Goal: Transaction & Acquisition: Purchase product/service

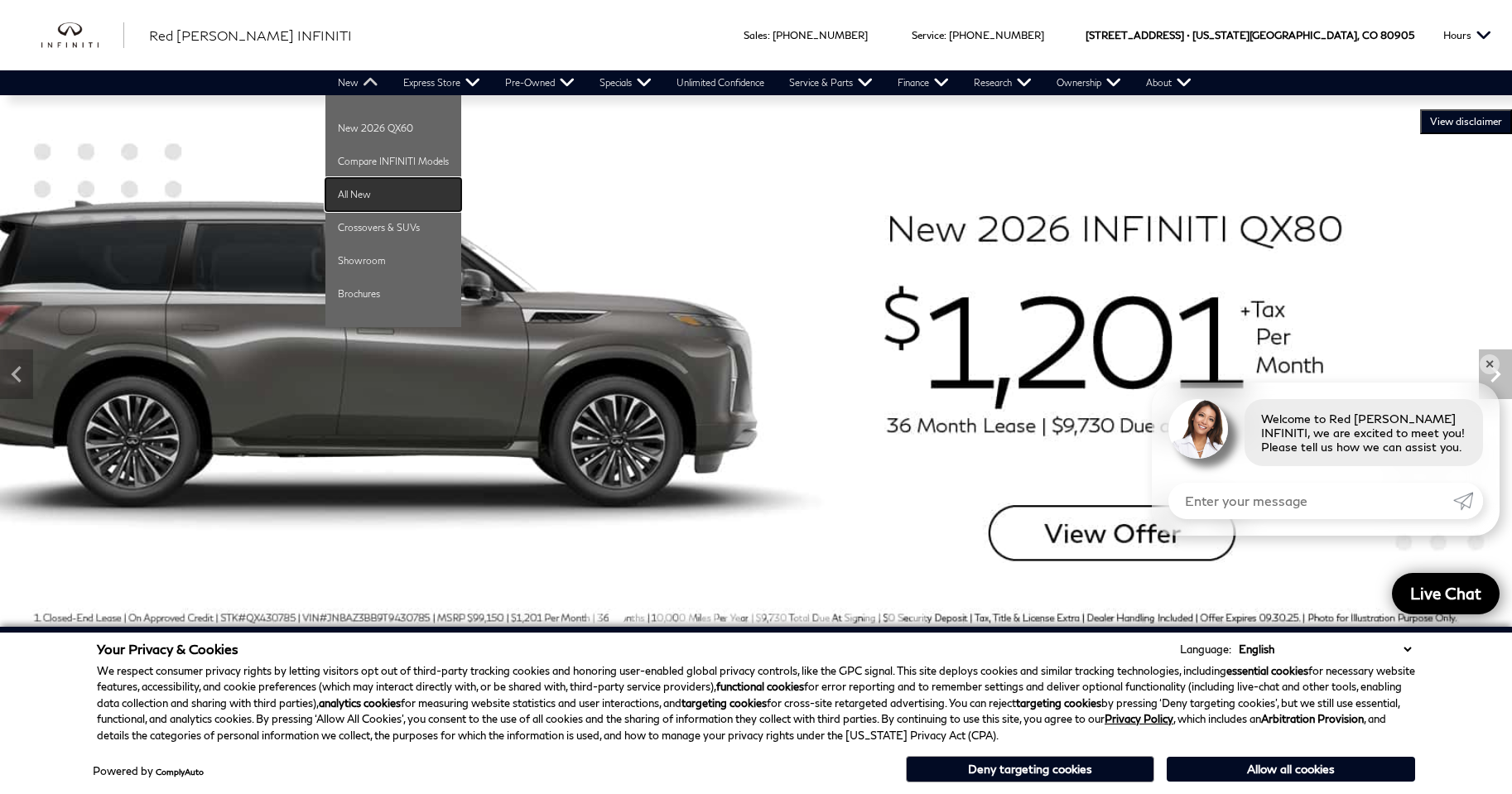
click at [349, 188] on link "All New" at bounding box center [394, 194] width 136 height 33
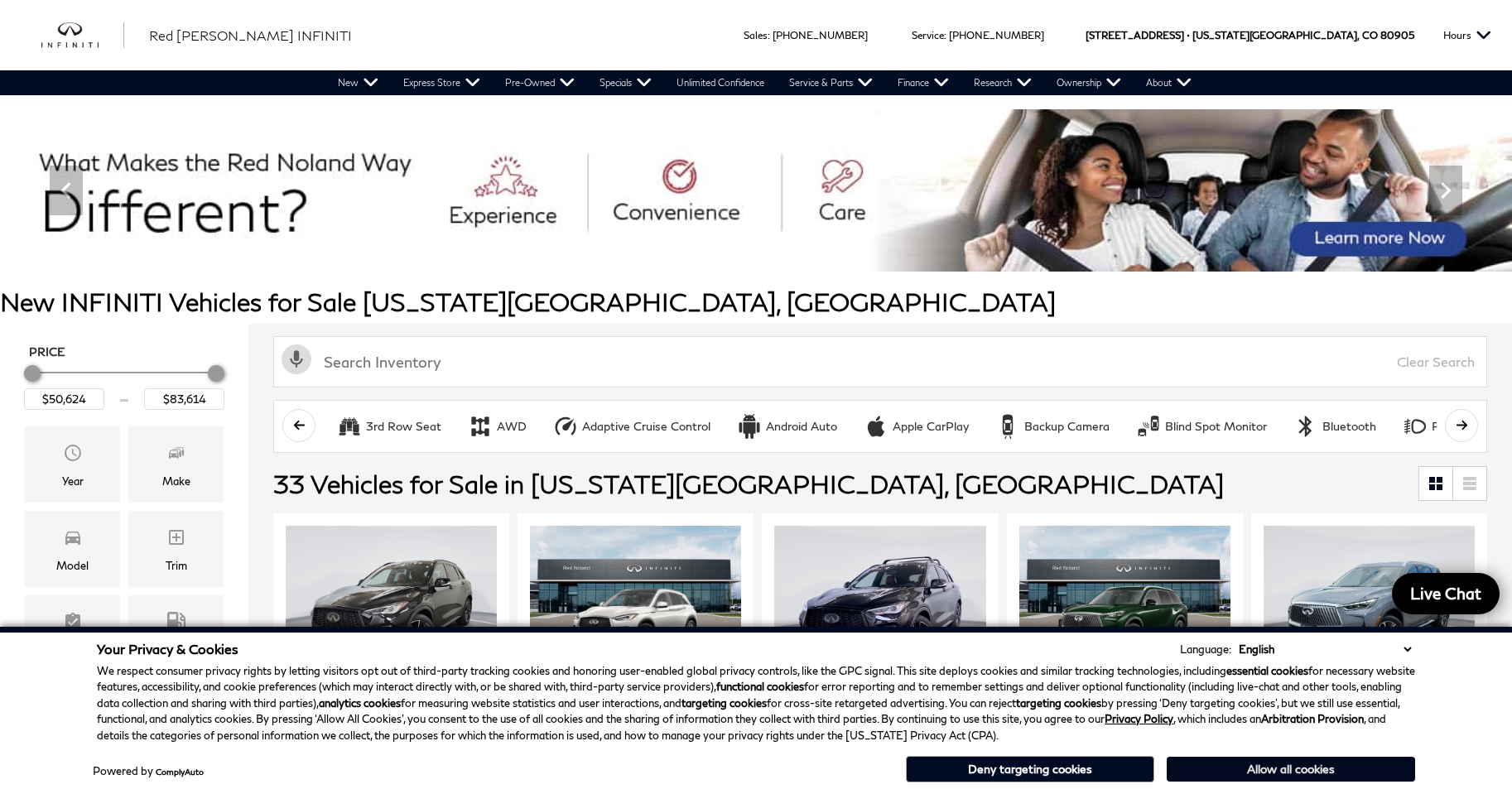
click at [1239, 772] on button "Allow all cookies" at bounding box center [1290, 769] width 248 height 25
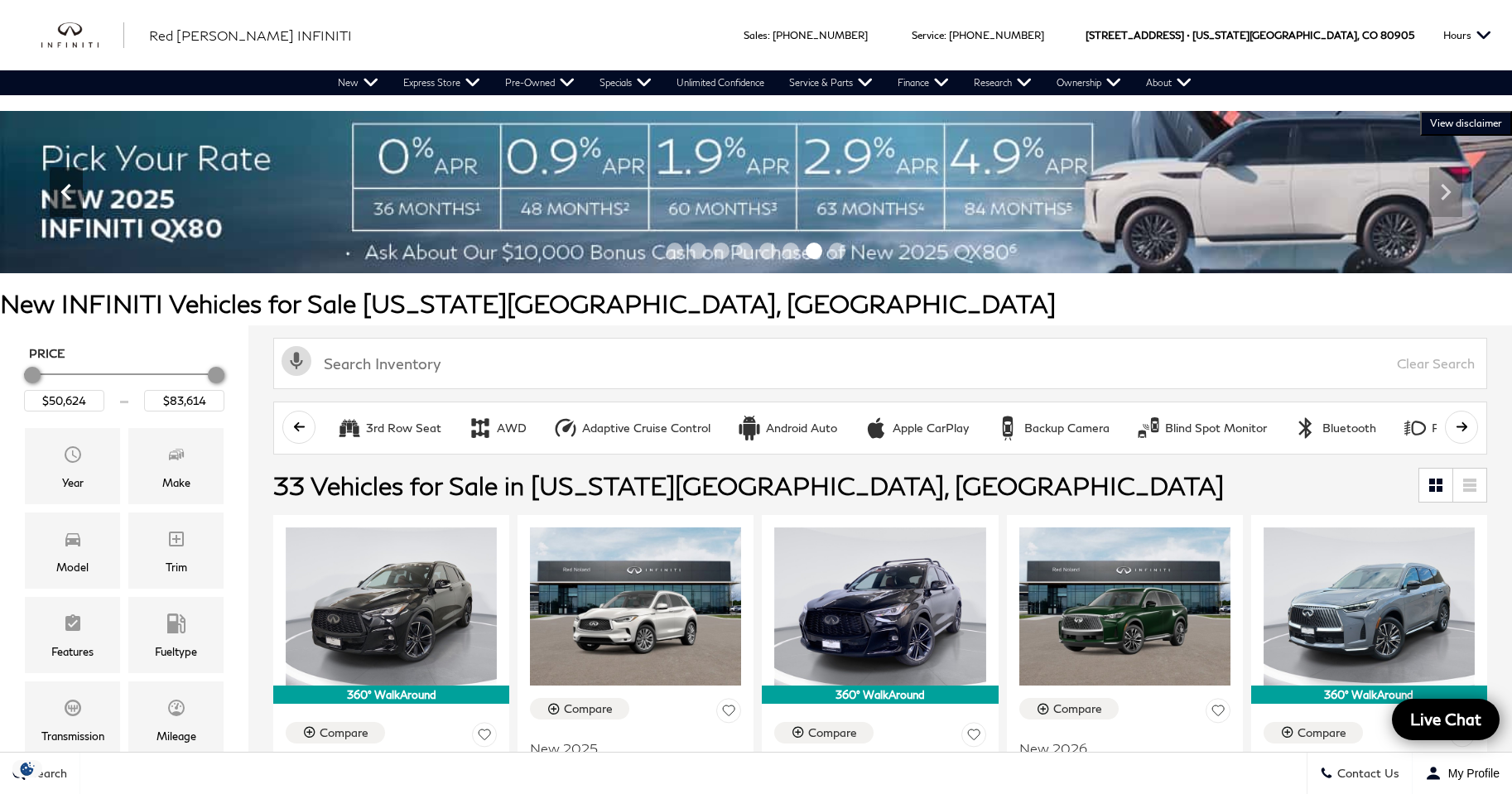
click at [69, 182] on icon "Previous" at bounding box center [66, 192] width 33 height 33
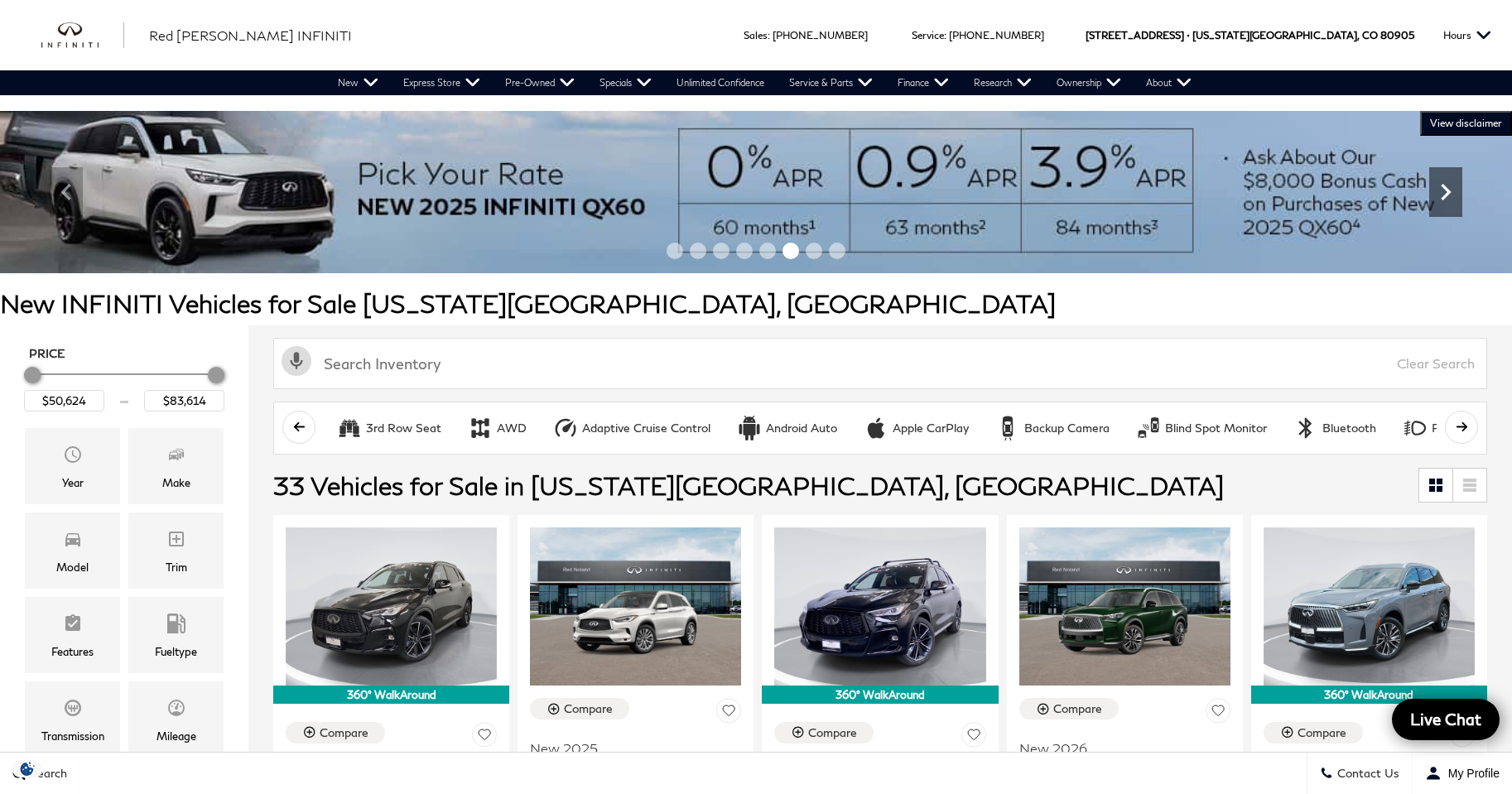
click at [1450, 189] on icon "Next" at bounding box center [1445, 192] width 33 height 33
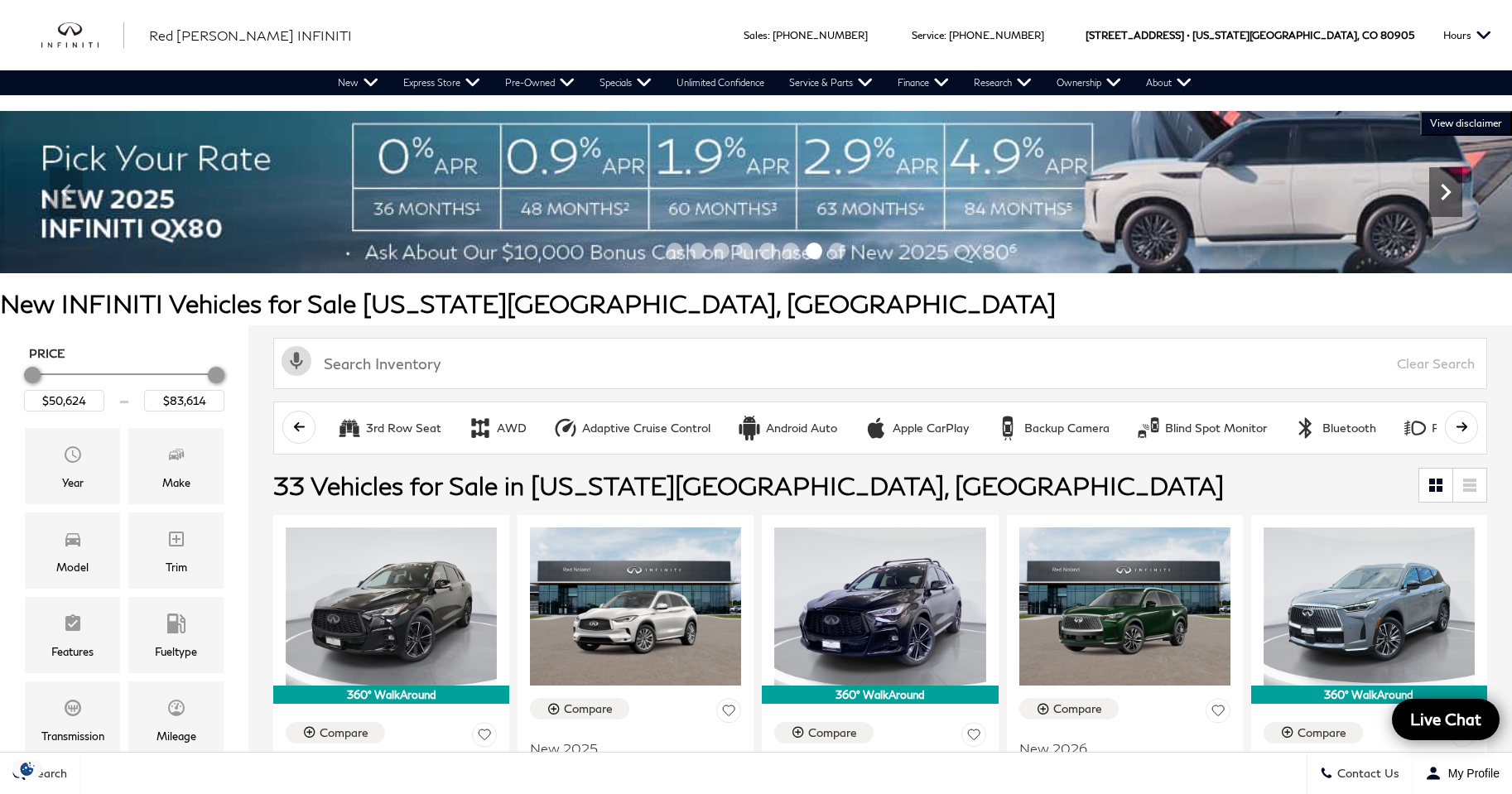
click at [1445, 196] on icon "Next" at bounding box center [1445, 191] width 10 height 16
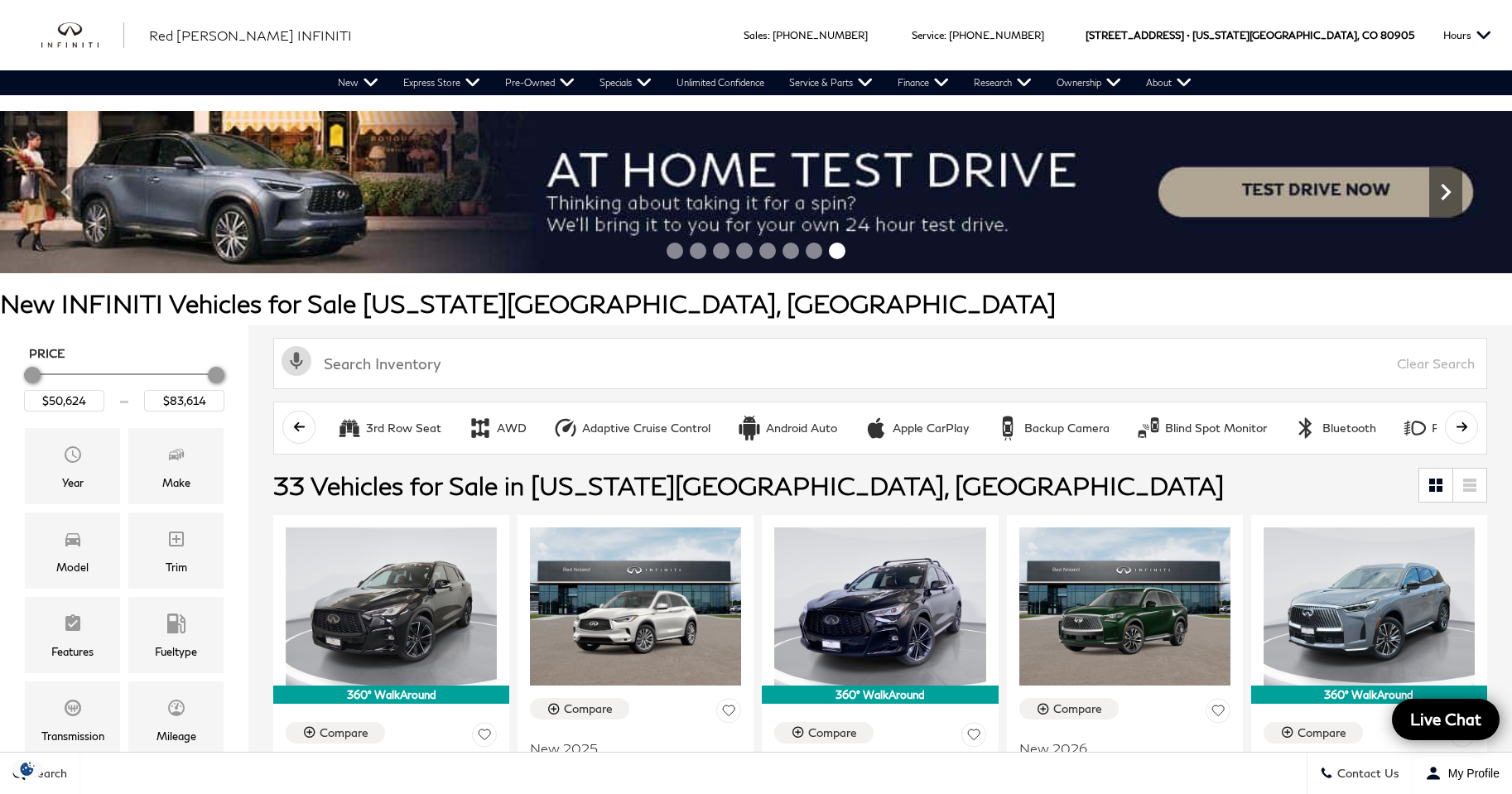
click at [1445, 196] on icon "Next" at bounding box center [1445, 191] width 10 height 16
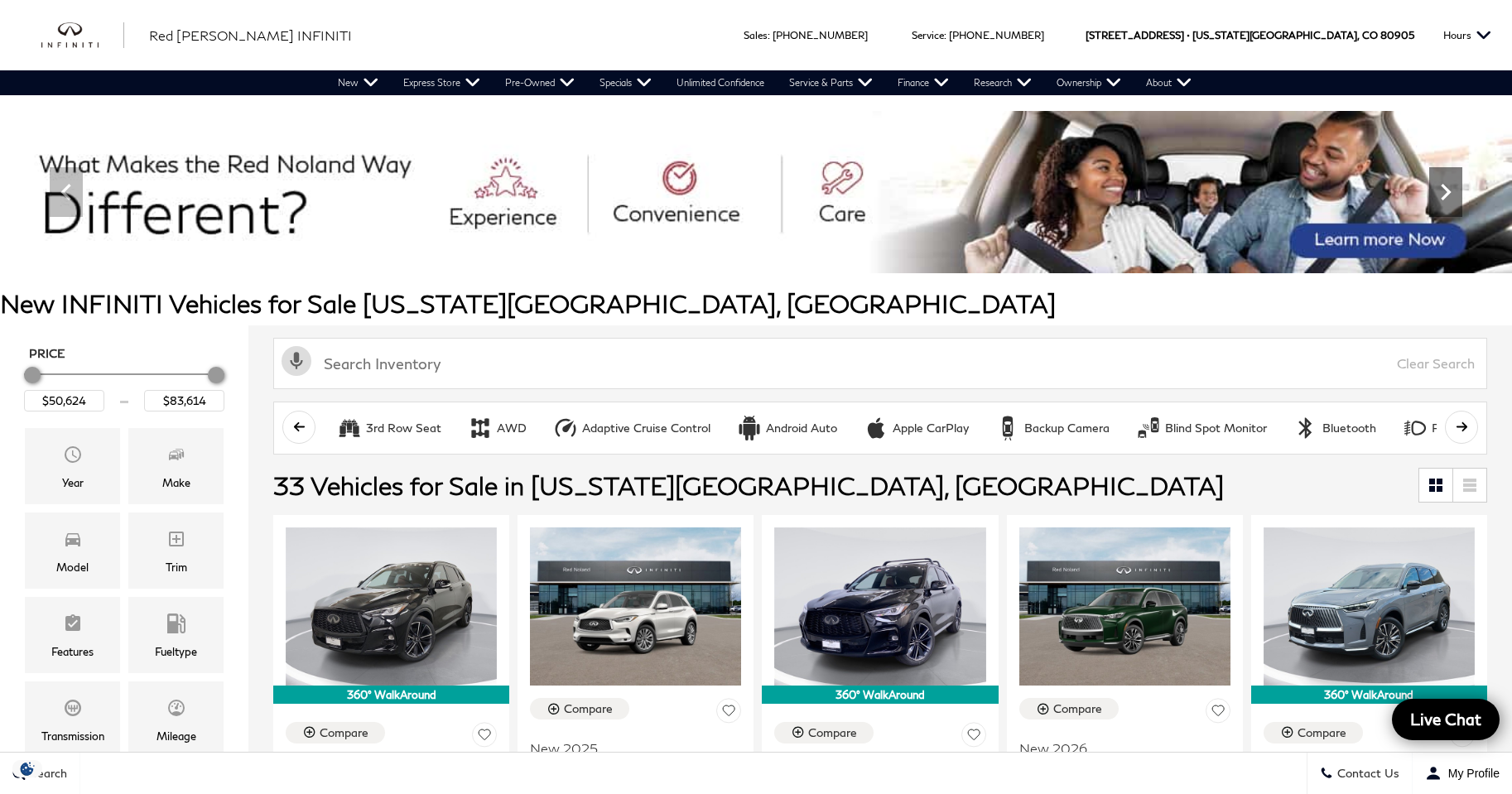
click at [1445, 196] on icon "Next" at bounding box center [1445, 191] width 10 height 16
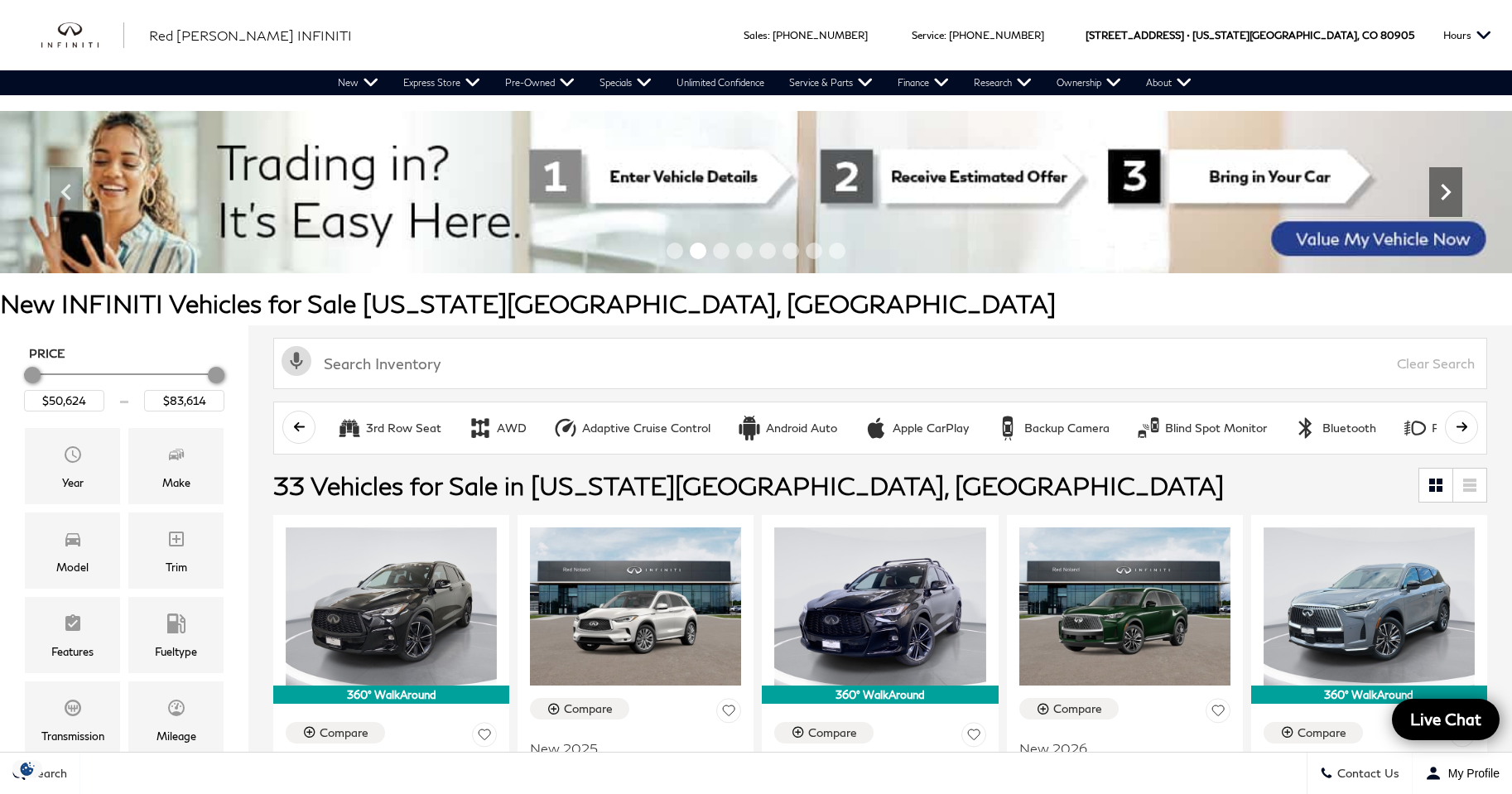
click at [1445, 196] on icon "Next" at bounding box center [1445, 191] width 10 height 16
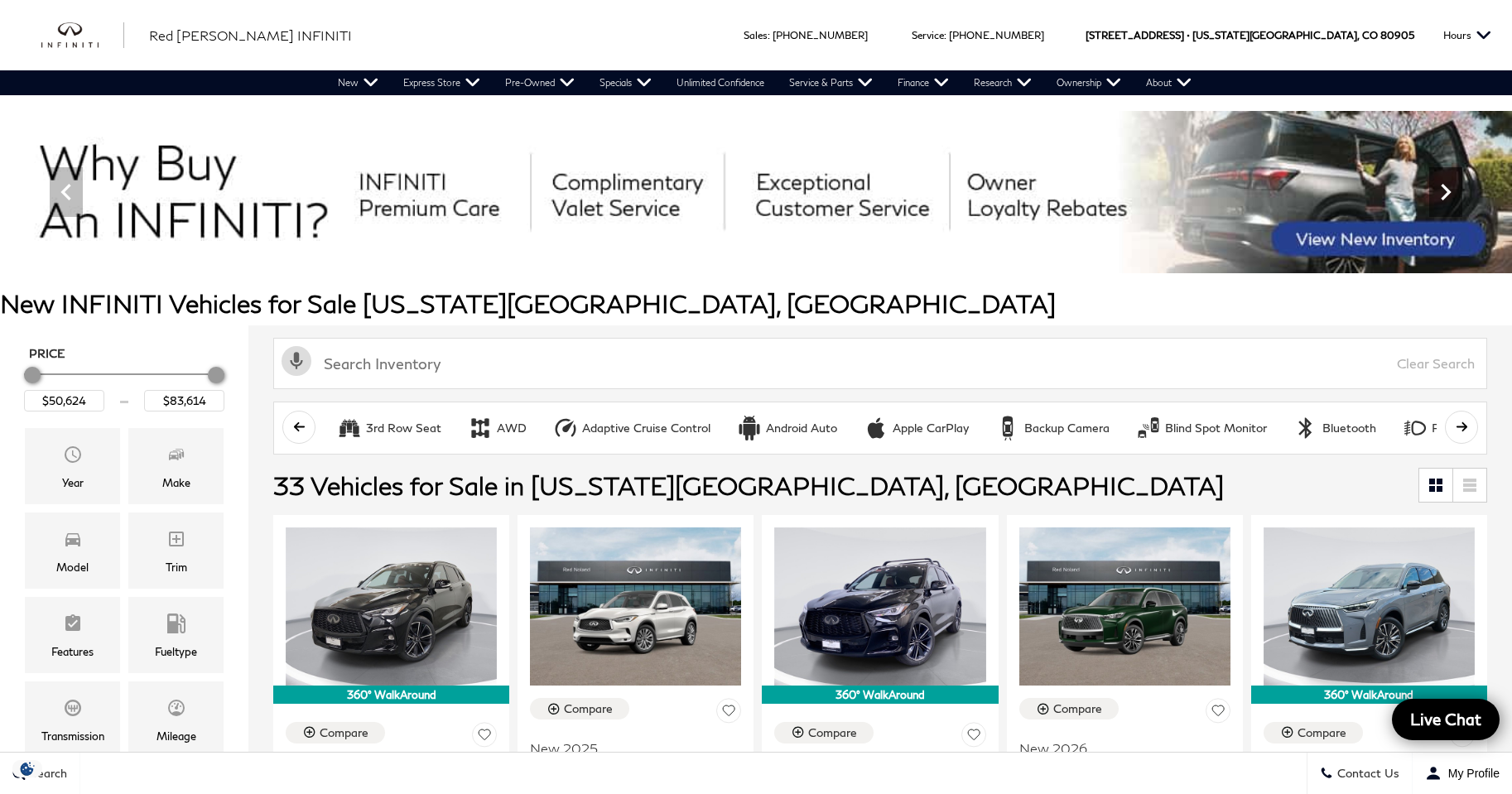
click at [1443, 191] on icon "Next" at bounding box center [1445, 192] width 33 height 33
